Goal: Task Accomplishment & Management: Manage account settings

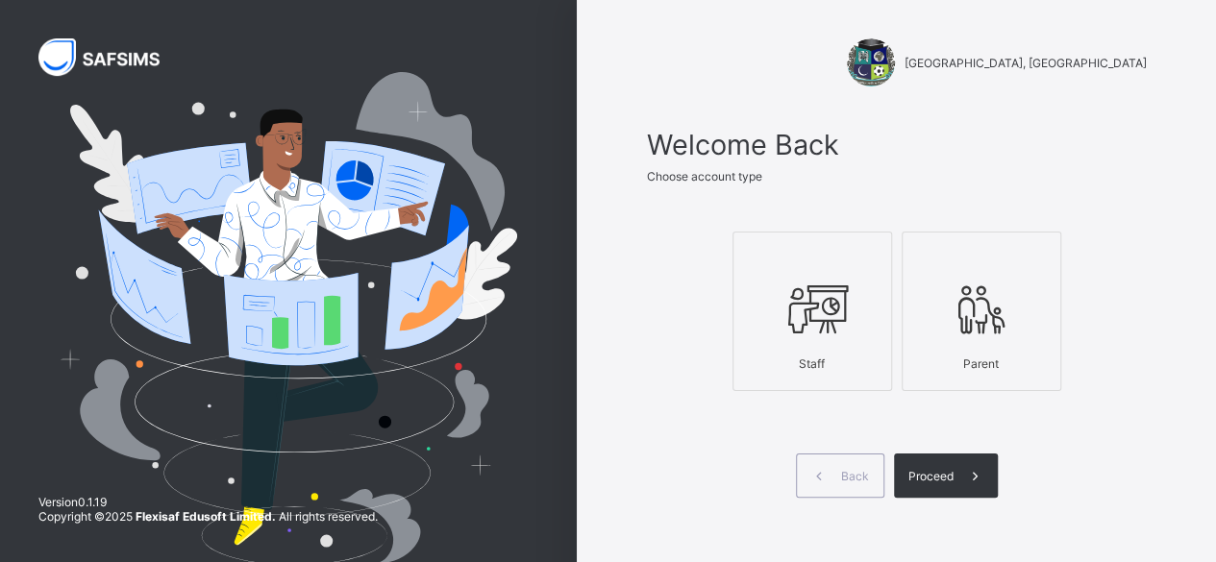
click at [832, 286] on icon at bounding box center [811, 310] width 67 height 58
click at [935, 483] on div "Proceed" at bounding box center [946, 476] width 104 height 44
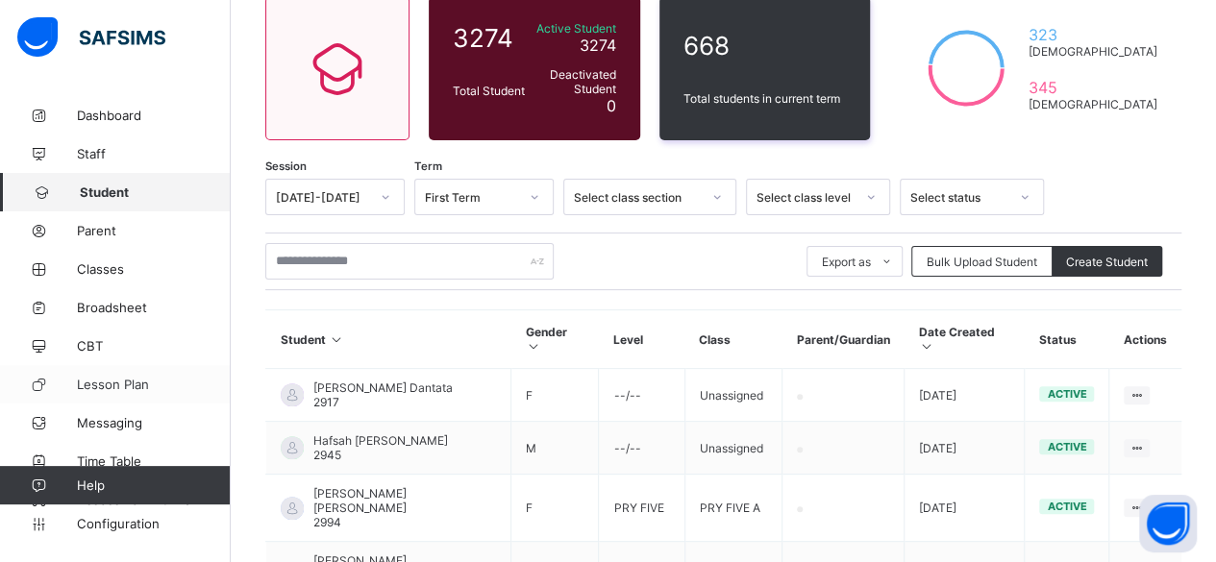
scroll to position [192, 0]
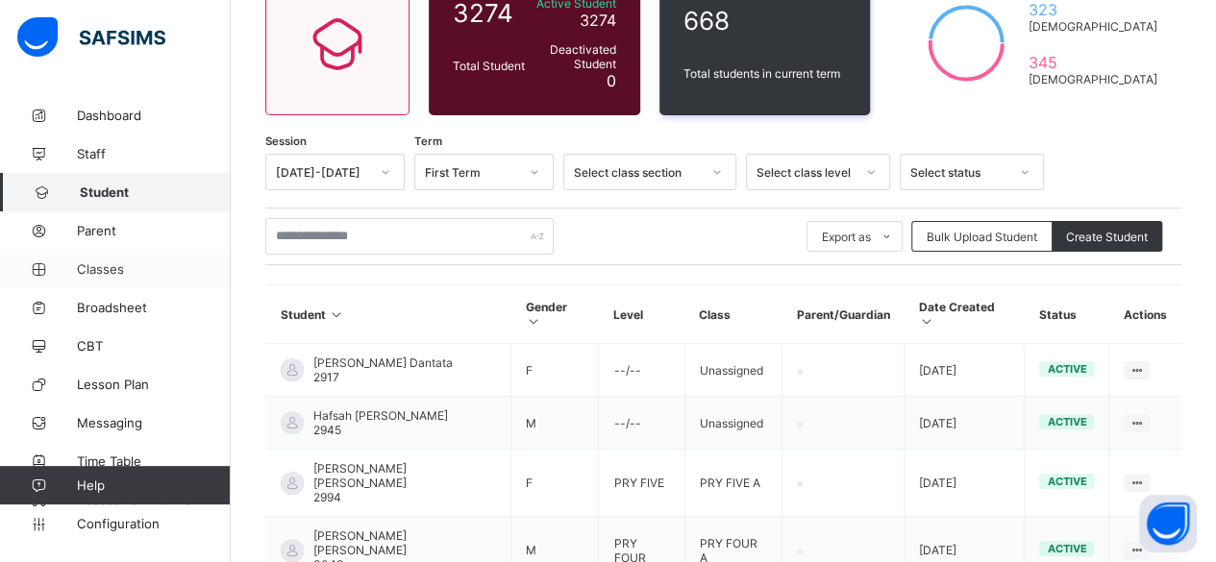
click at [90, 276] on span "Classes" at bounding box center [154, 268] width 154 height 15
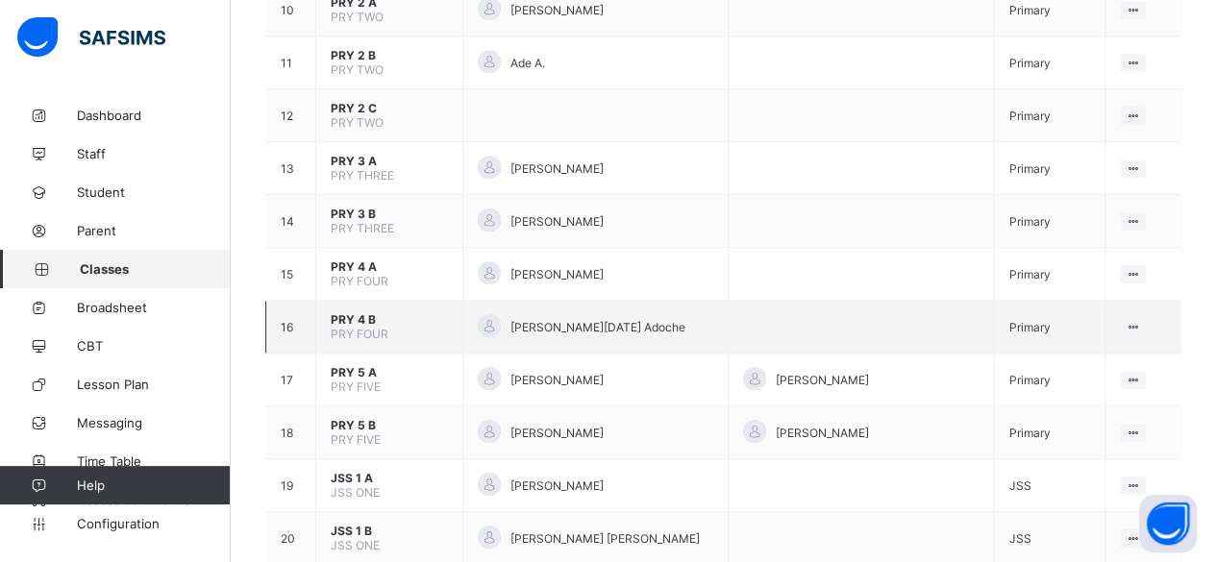
scroll to position [769, 0]
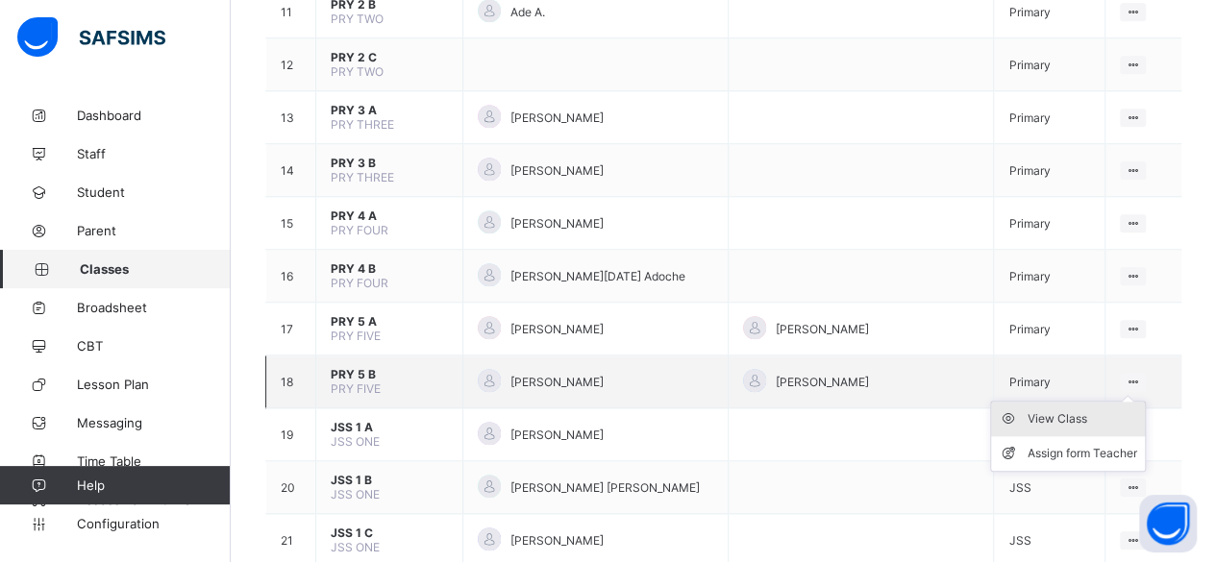
click at [1080, 409] on div "View Class" at bounding box center [1082, 418] width 110 height 19
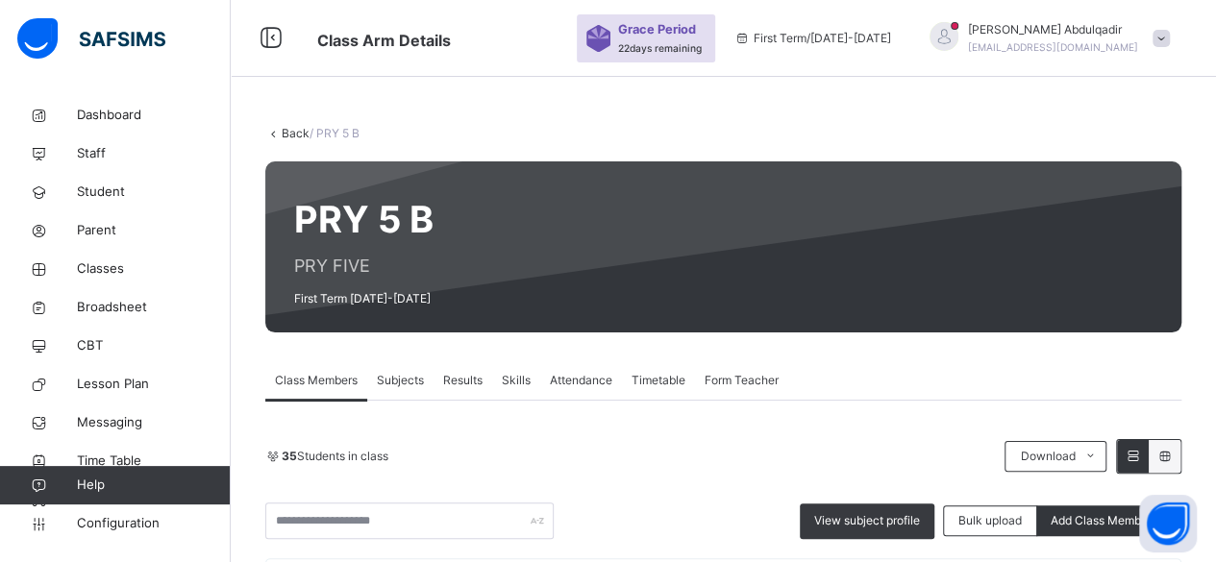
click at [292, 132] on link "Back" at bounding box center [296, 133] width 28 height 14
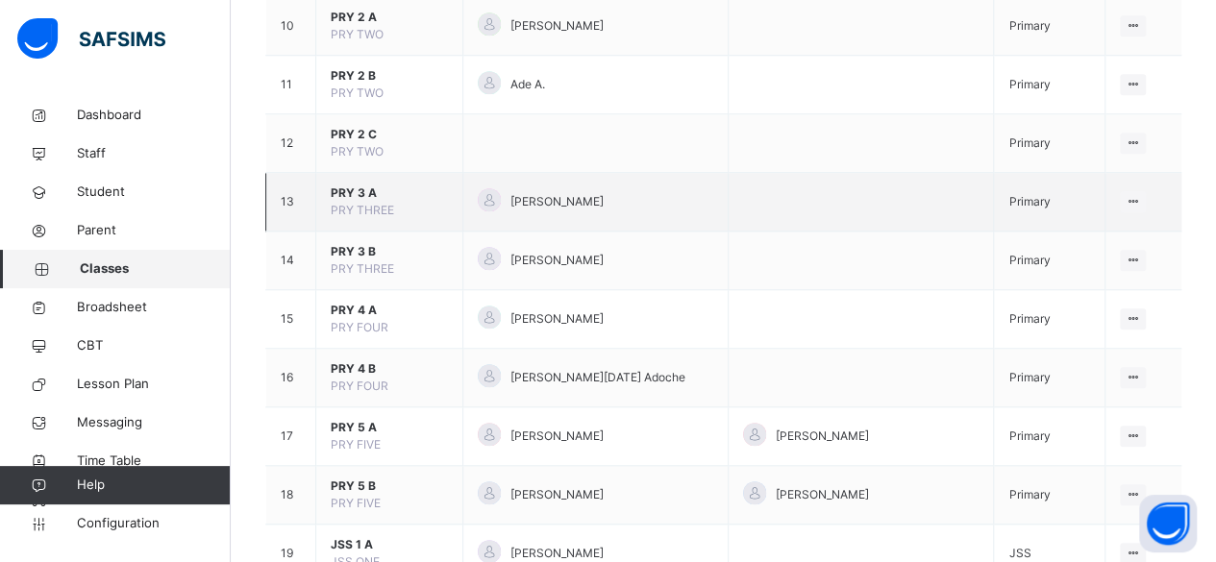
scroll to position [865, 0]
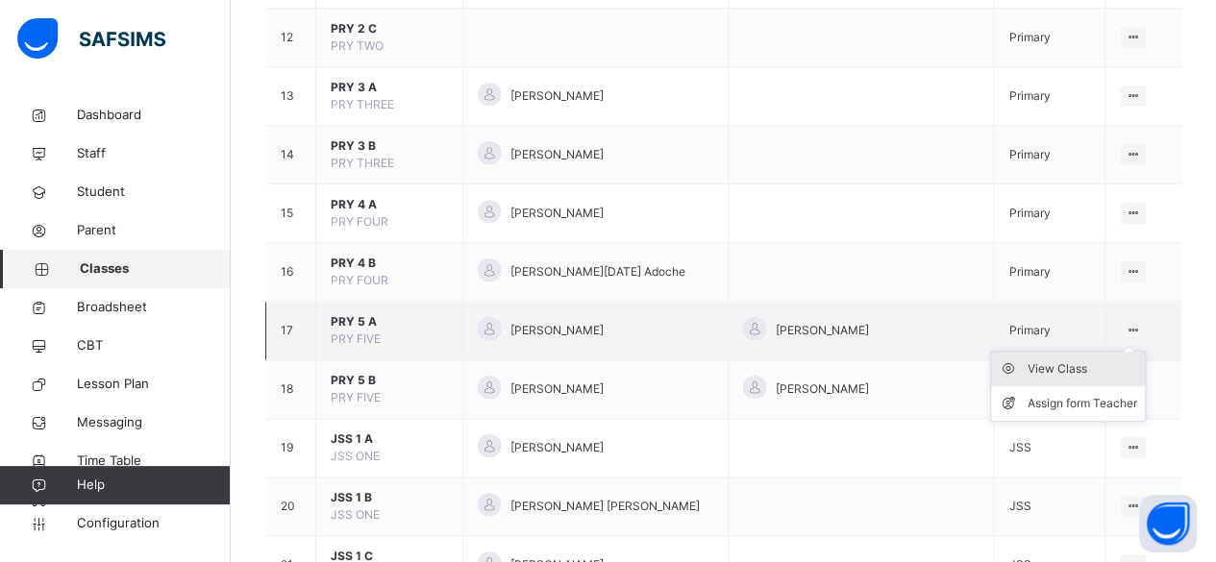
click at [1067, 367] on div "View Class" at bounding box center [1082, 368] width 110 height 19
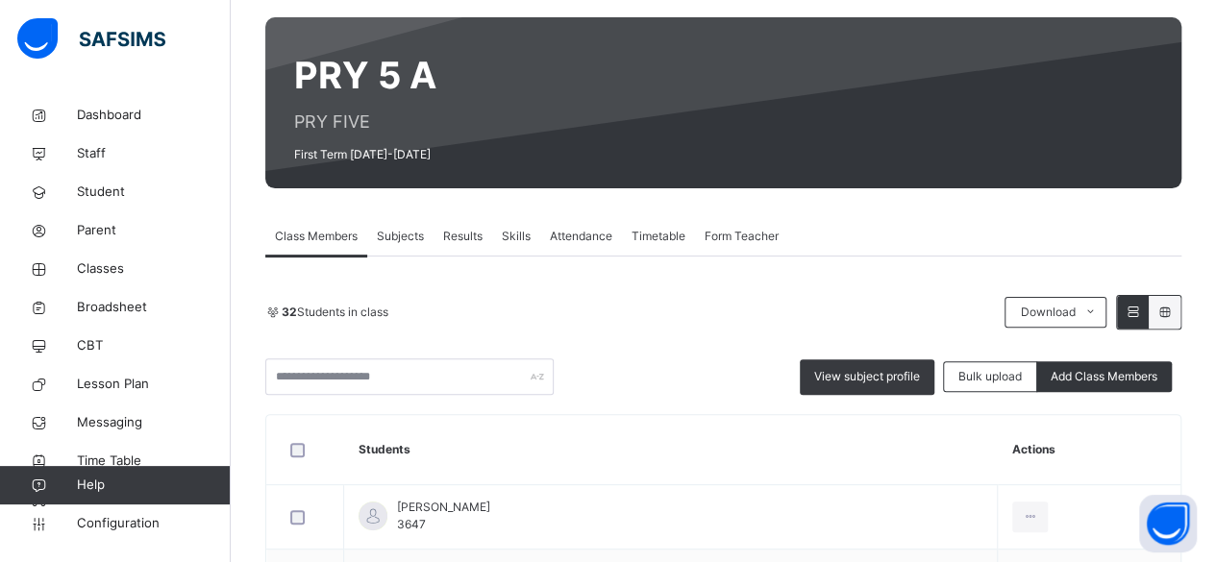
scroll to position [480, 0]
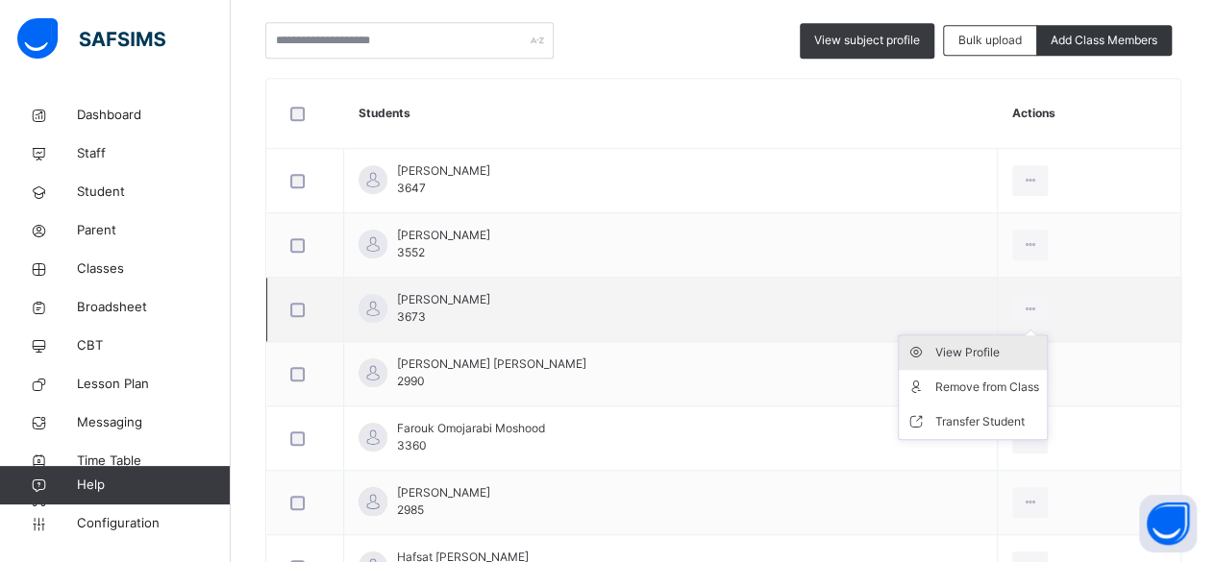
click at [997, 348] on div "View Profile" at bounding box center [987, 352] width 104 height 19
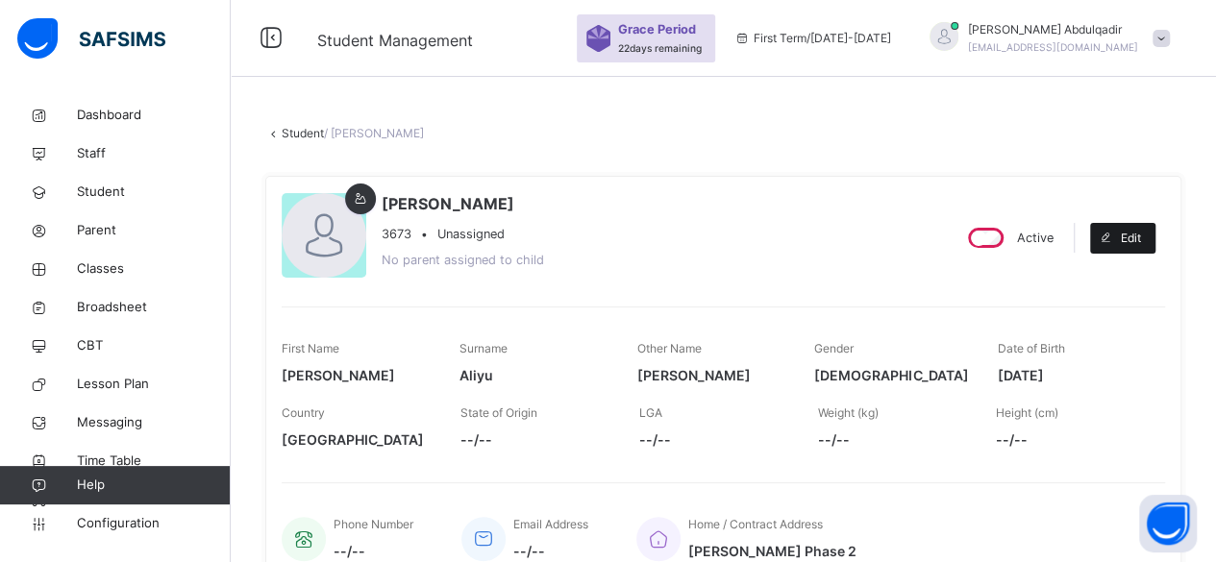
click at [1113, 237] on icon at bounding box center [1105, 238] width 14 height 15
select select "**"
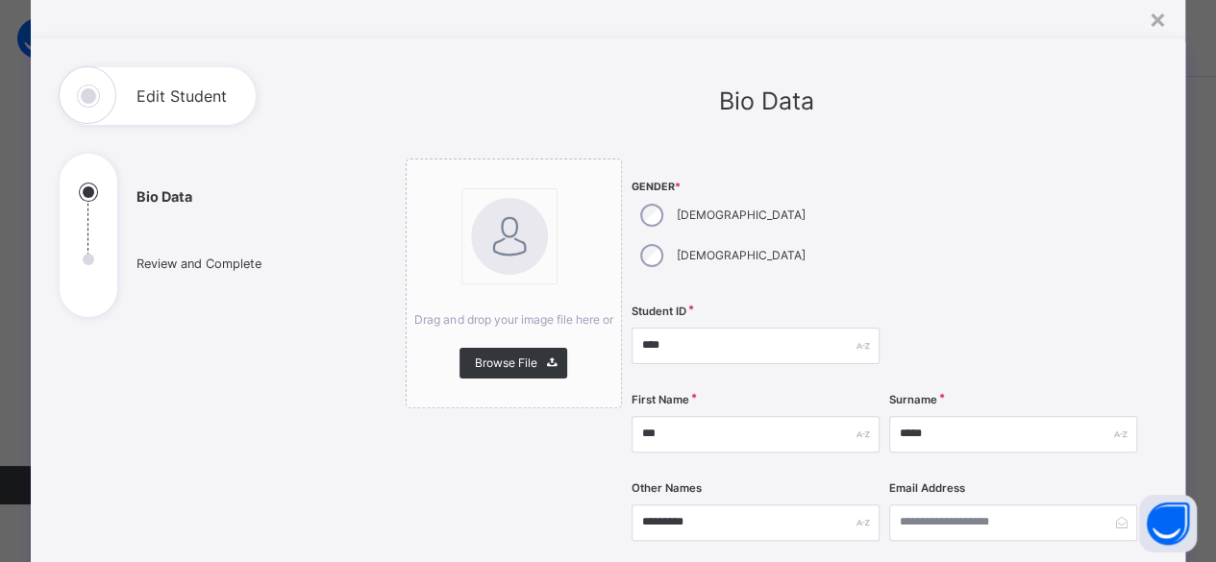
scroll to position [96, 0]
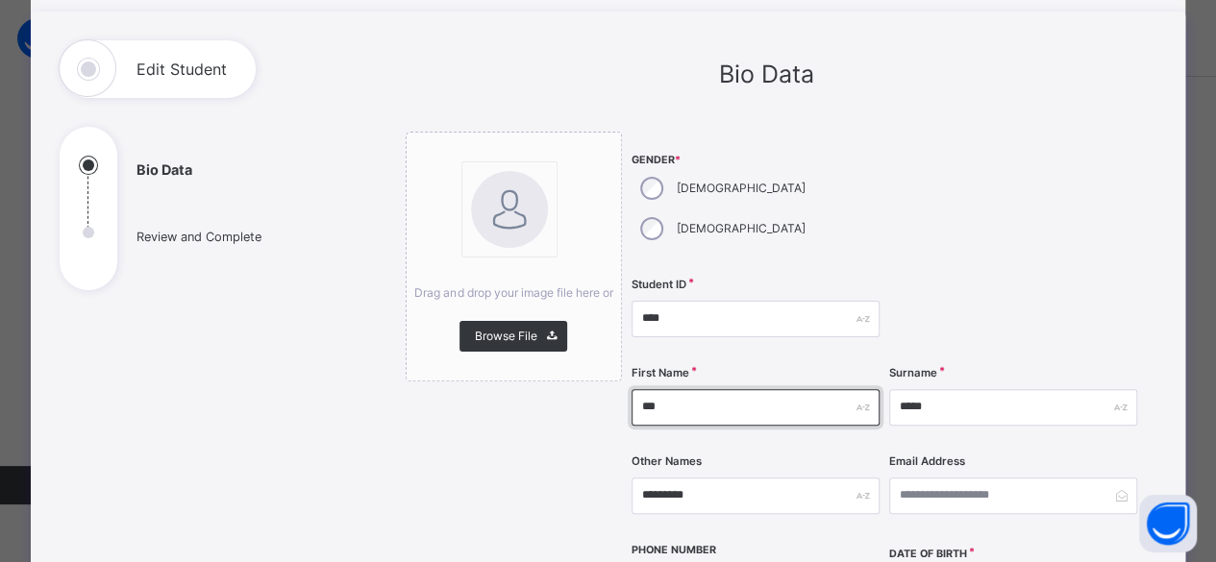
click at [653, 389] on input "***" at bounding box center [755, 407] width 248 height 37
type input "*****"
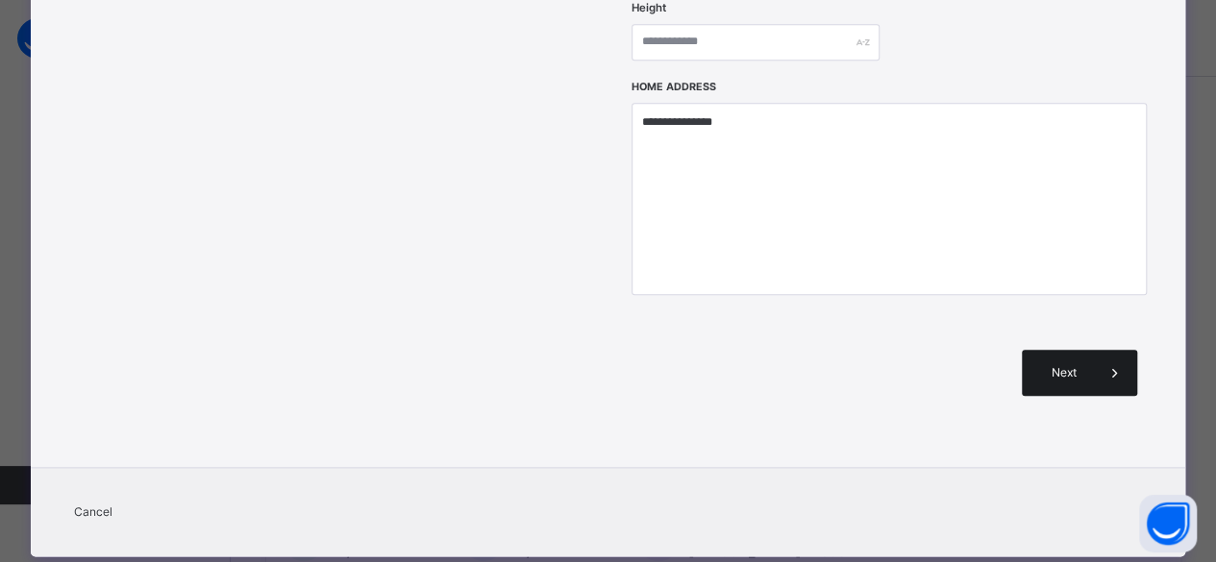
click at [1065, 364] on span "Next" at bounding box center [1063, 372] width 55 height 17
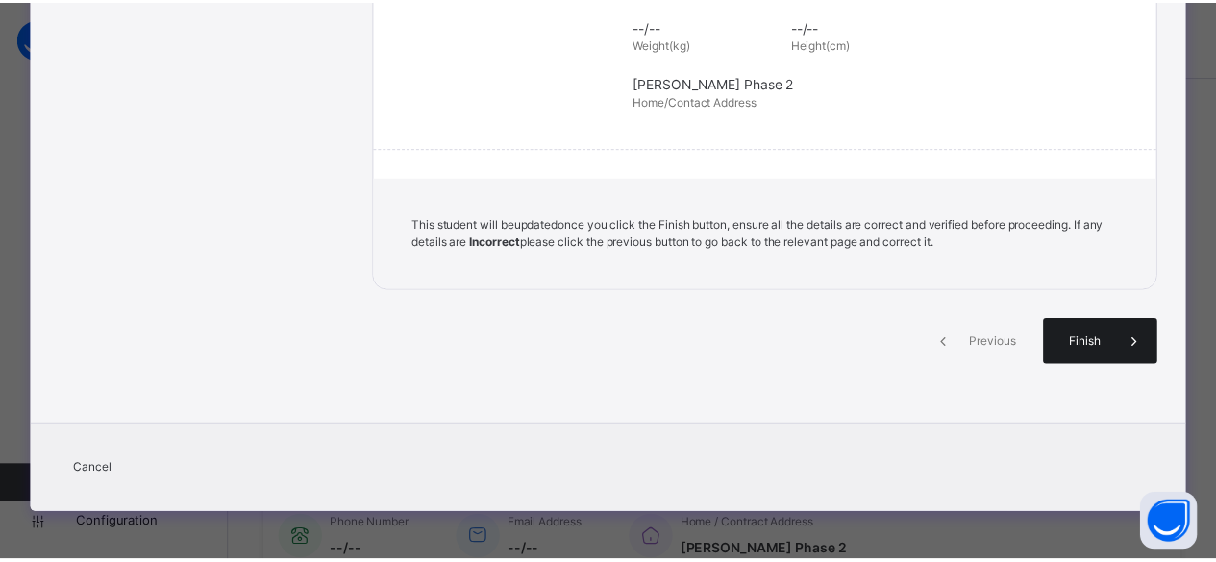
scroll to position [493, 0]
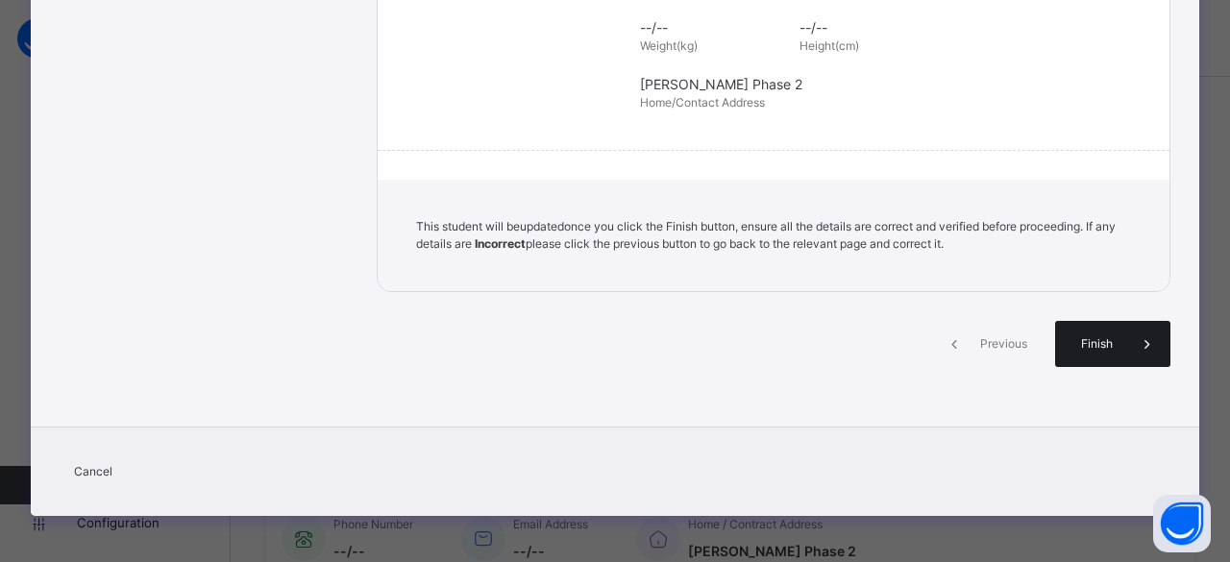
click at [1069, 348] on span "Finish" at bounding box center [1096, 343] width 55 height 17
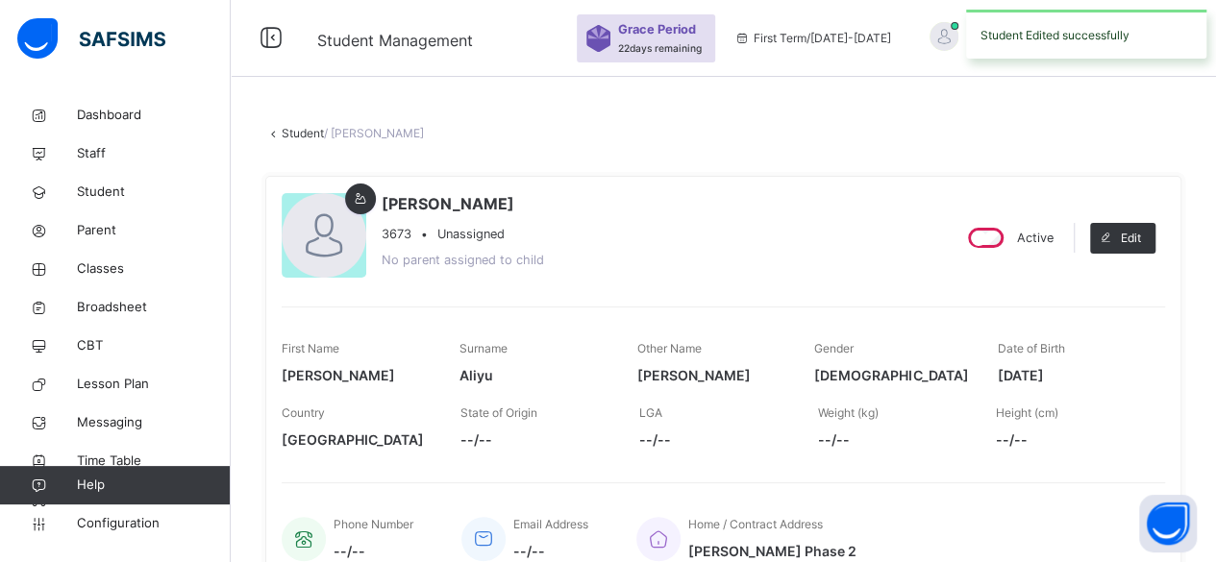
click at [284, 133] on link "Student" at bounding box center [303, 133] width 42 height 14
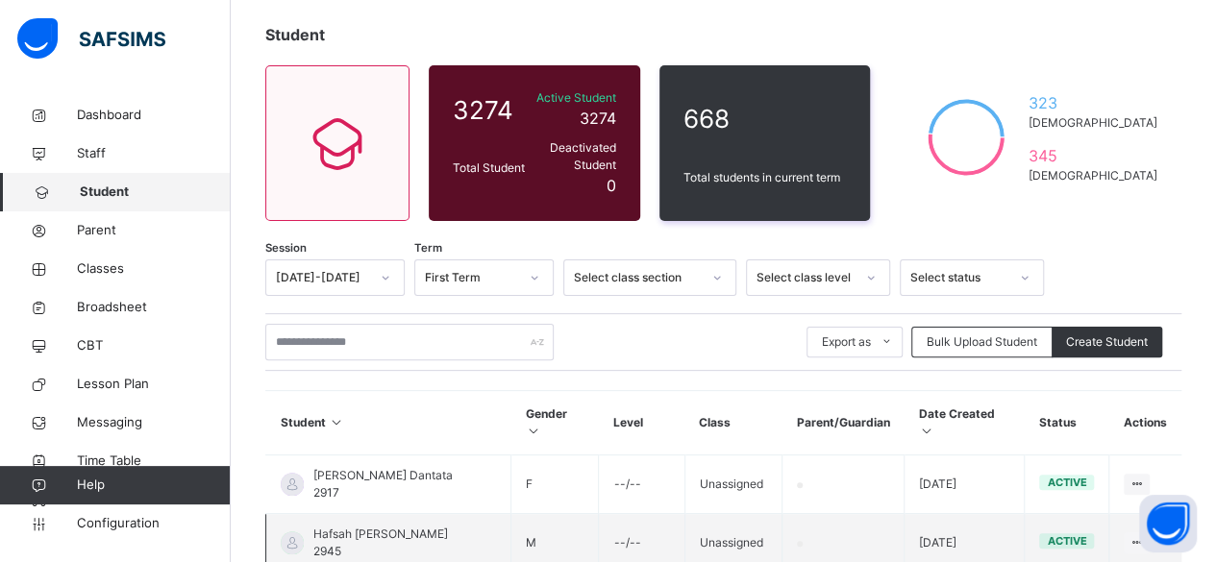
scroll to position [96, 0]
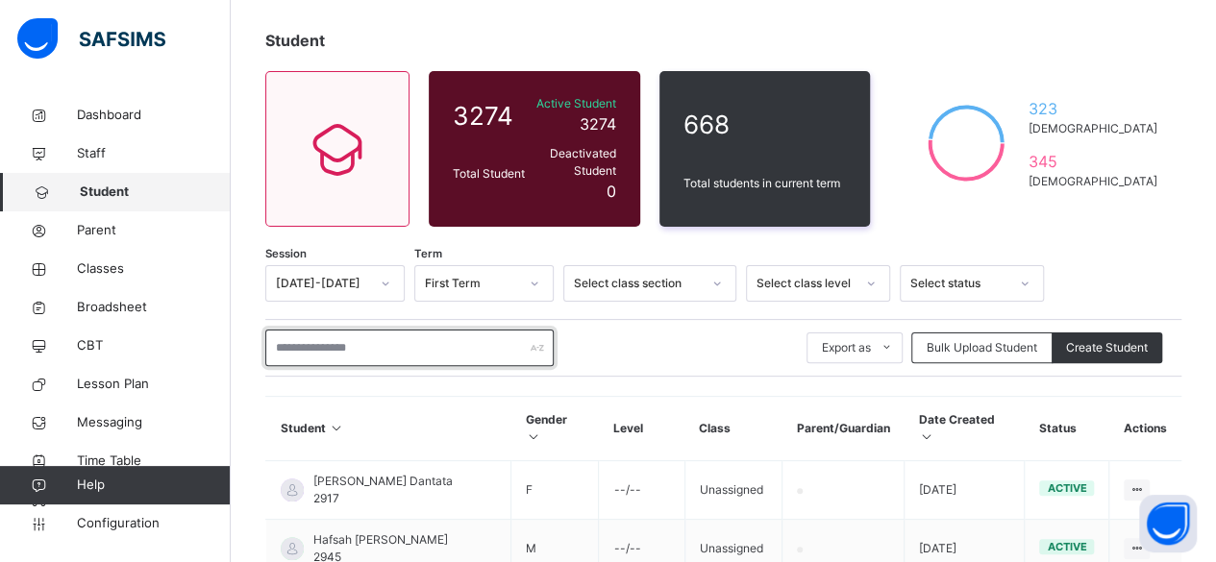
click at [370, 337] on input "text" at bounding box center [409, 348] width 288 height 37
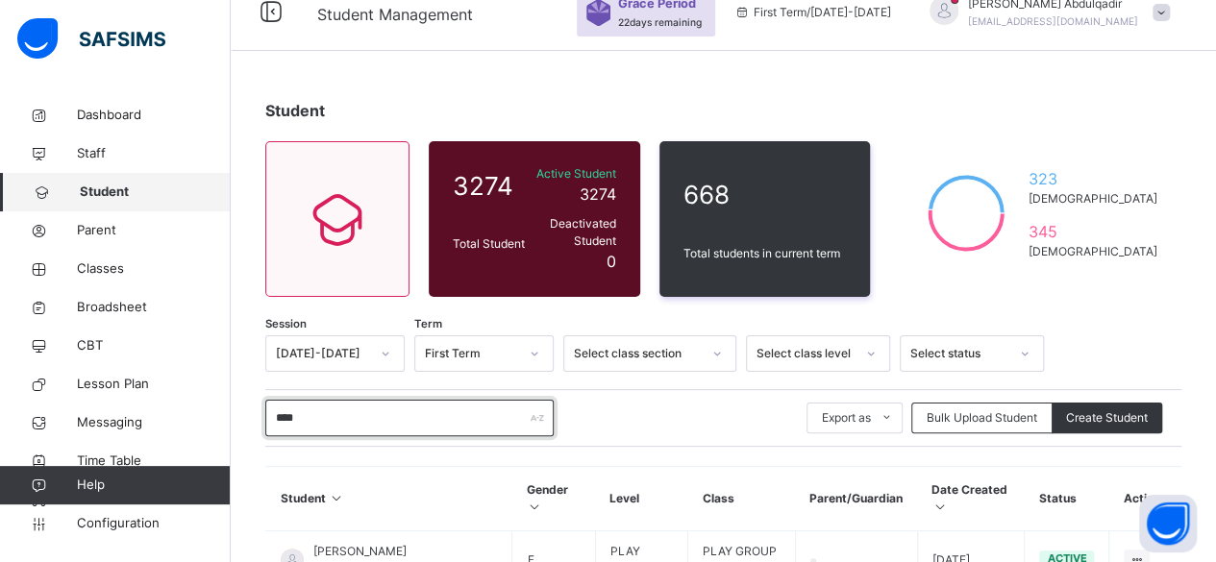
scroll to position [0, 0]
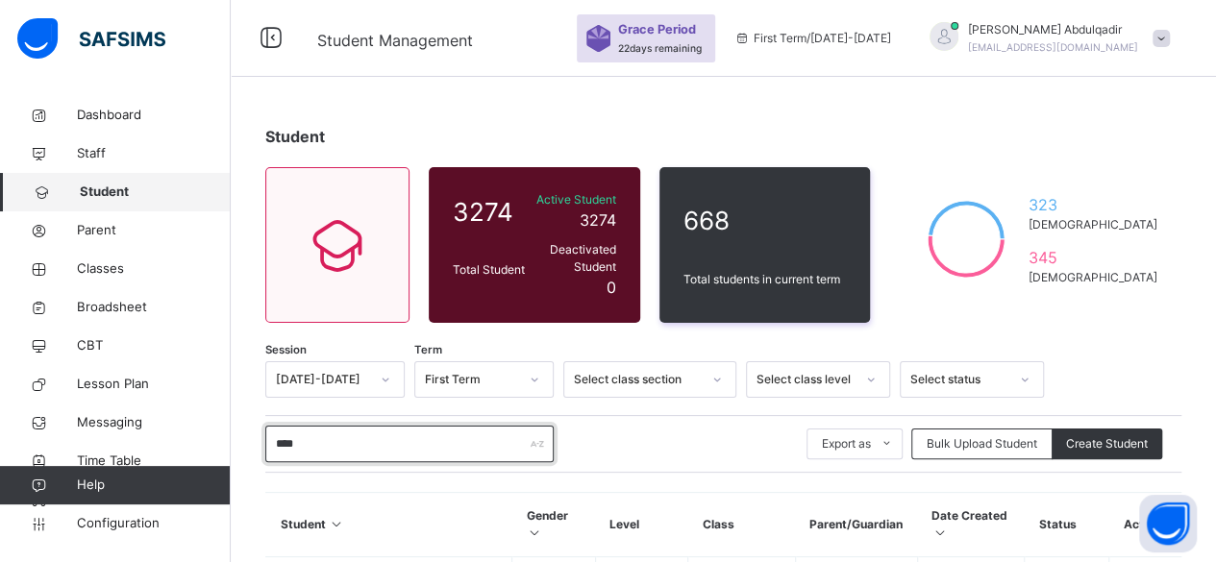
type input "****"
click at [1169, 32] on span at bounding box center [1160, 38] width 17 height 17
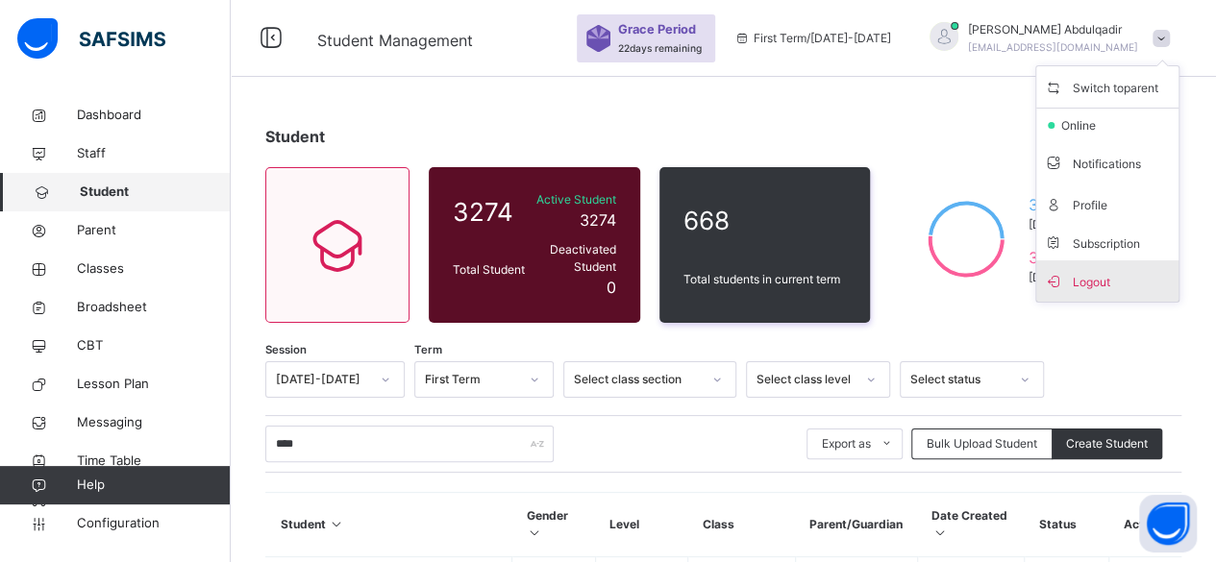
click at [1106, 285] on span "Logout" at bounding box center [1107, 281] width 127 height 26
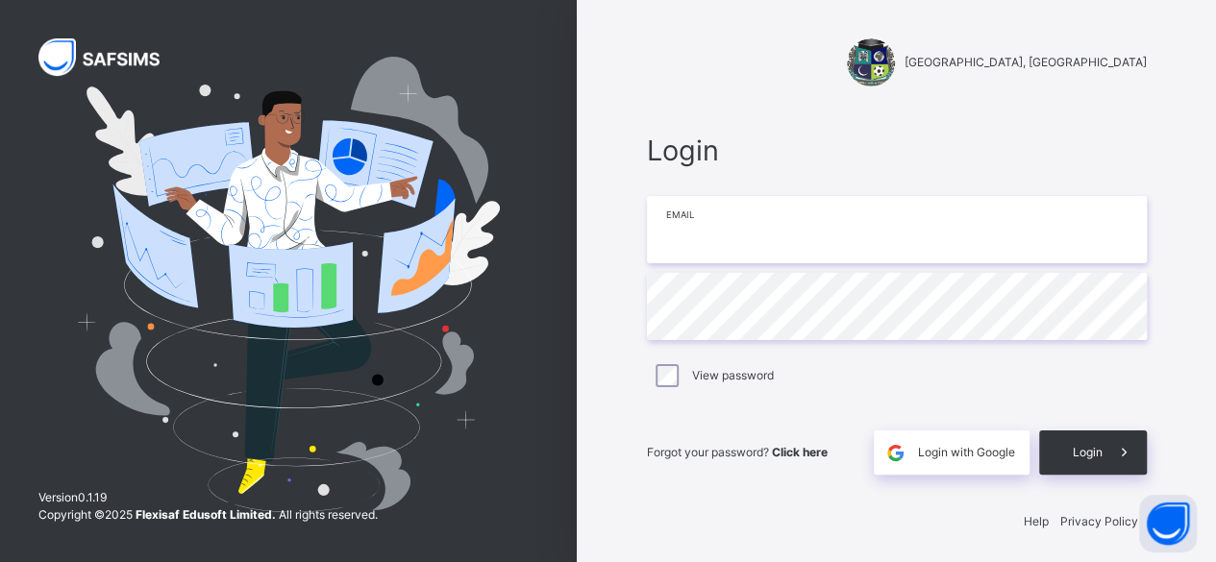
click at [787, 239] on input "email" at bounding box center [897, 229] width 500 height 67
type input "**********"
